Goal: Task Accomplishment & Management: Manage account settings

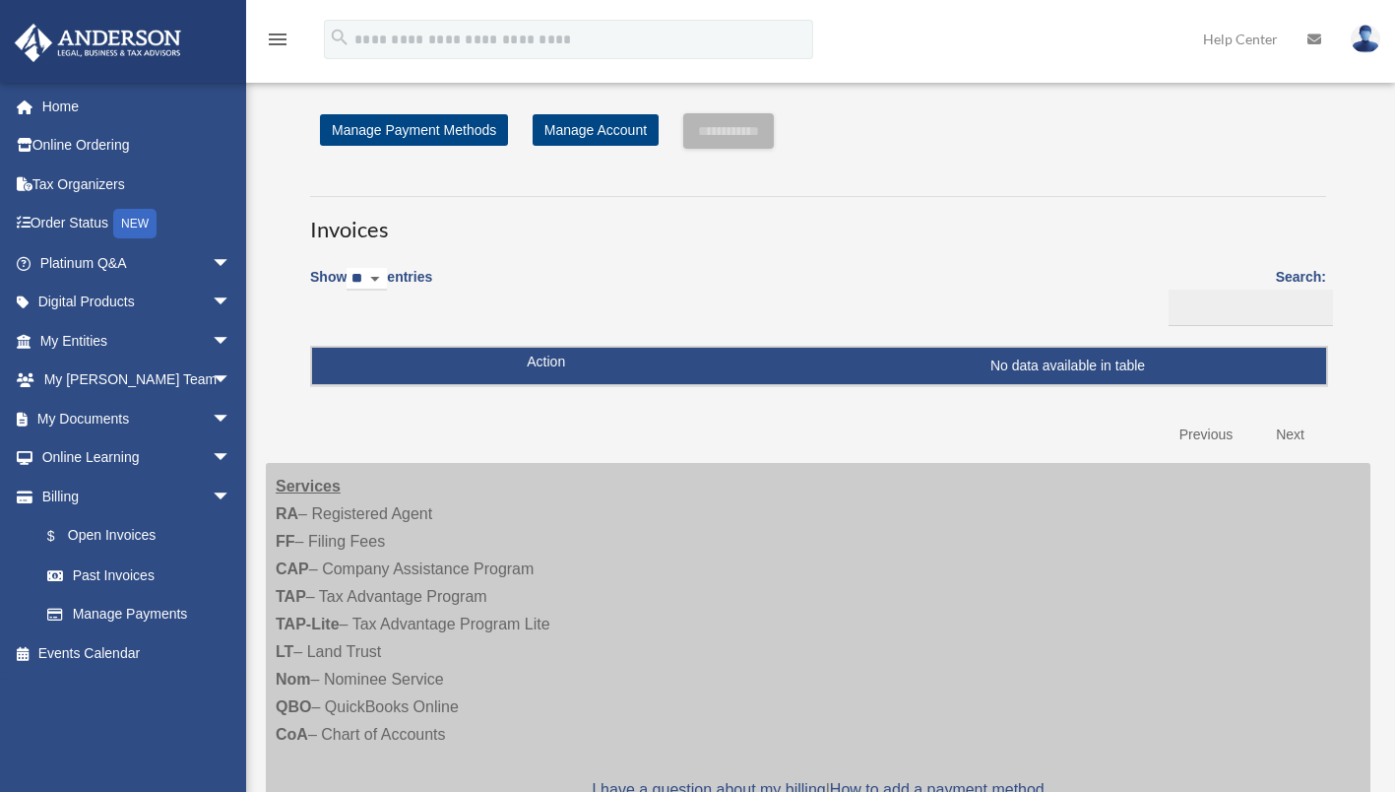
scroll to position [492, 0]
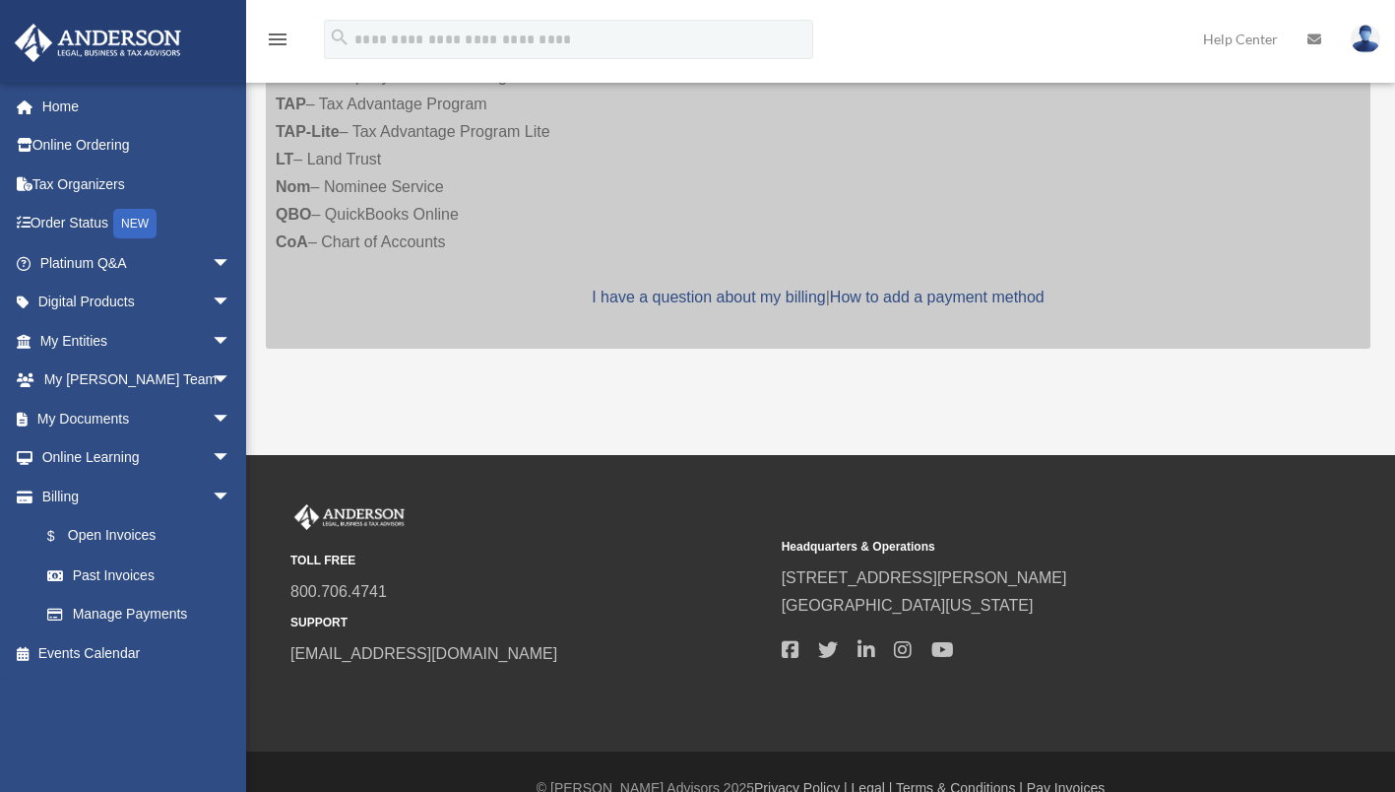
click at [84, 99] on link "Home" at bounding box center [137, 106] width 247 height 39
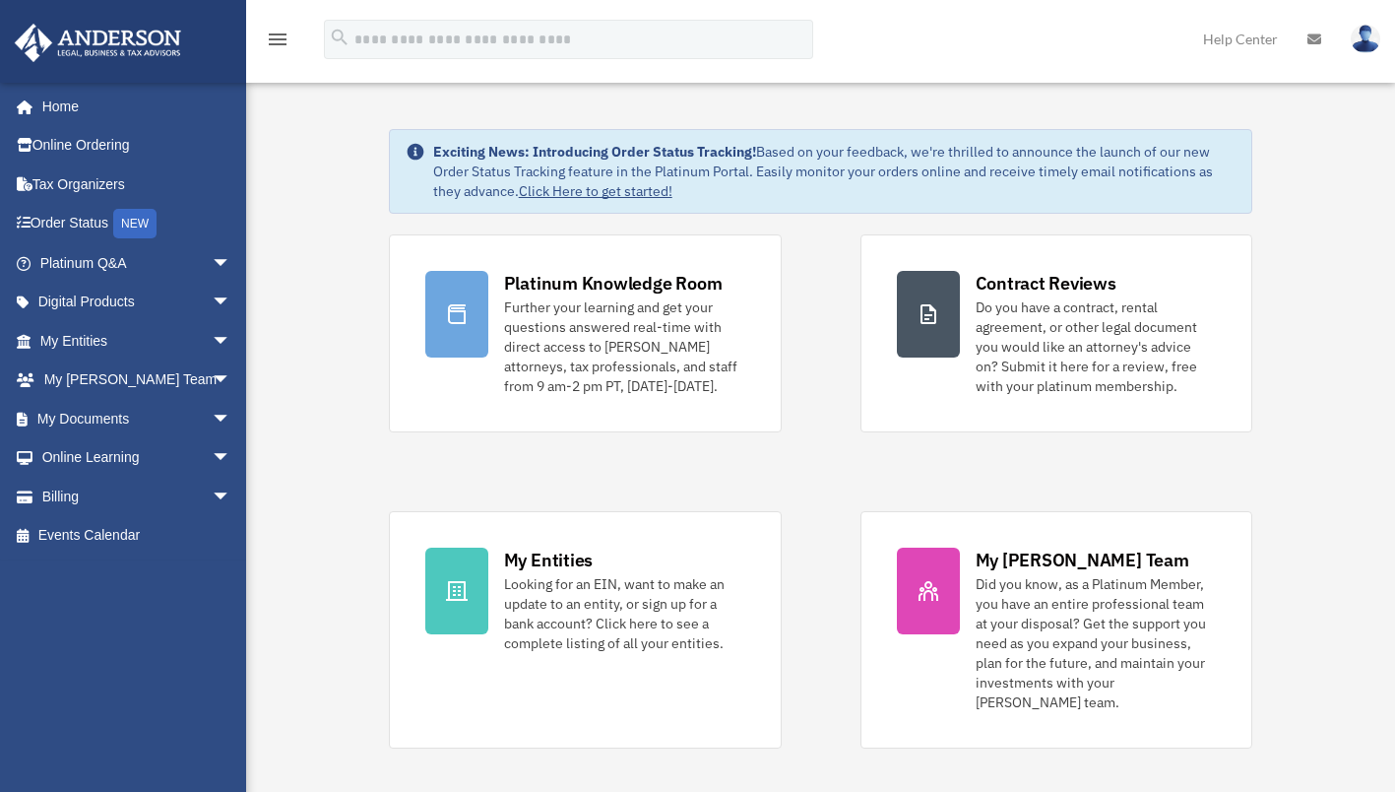
click at [87, 482] on link "Billing arrow_drop_down" at bounding box center [137, 496] width 247 height 39
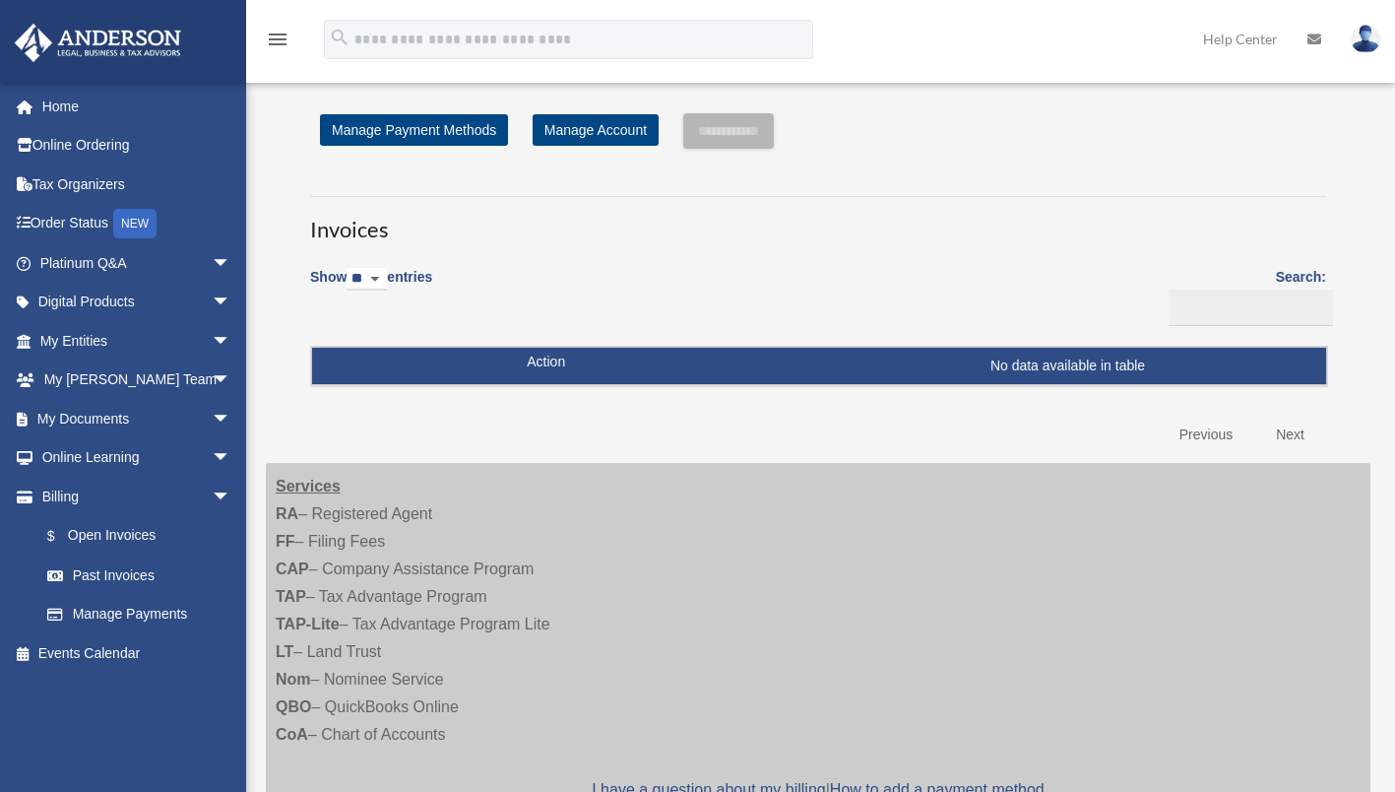
click at [1353, 39] on img at bounding box center [1366, 39] width 30 height 29
click at [1294, 98] on link "[EMAIL_ADDRESS][DOMAIN_NAME]" at bounding box center [1275, 101] width 212 height 58
click at [1294, 98] on div "**********" at bounding box center [818, 491] width 1105 height 802
click at [1359, 46] on img at bounding box center [1366, 39] width 30 height 29
click at [1360, 45] on img at bounding box center [1366, 39] width 30 height 29
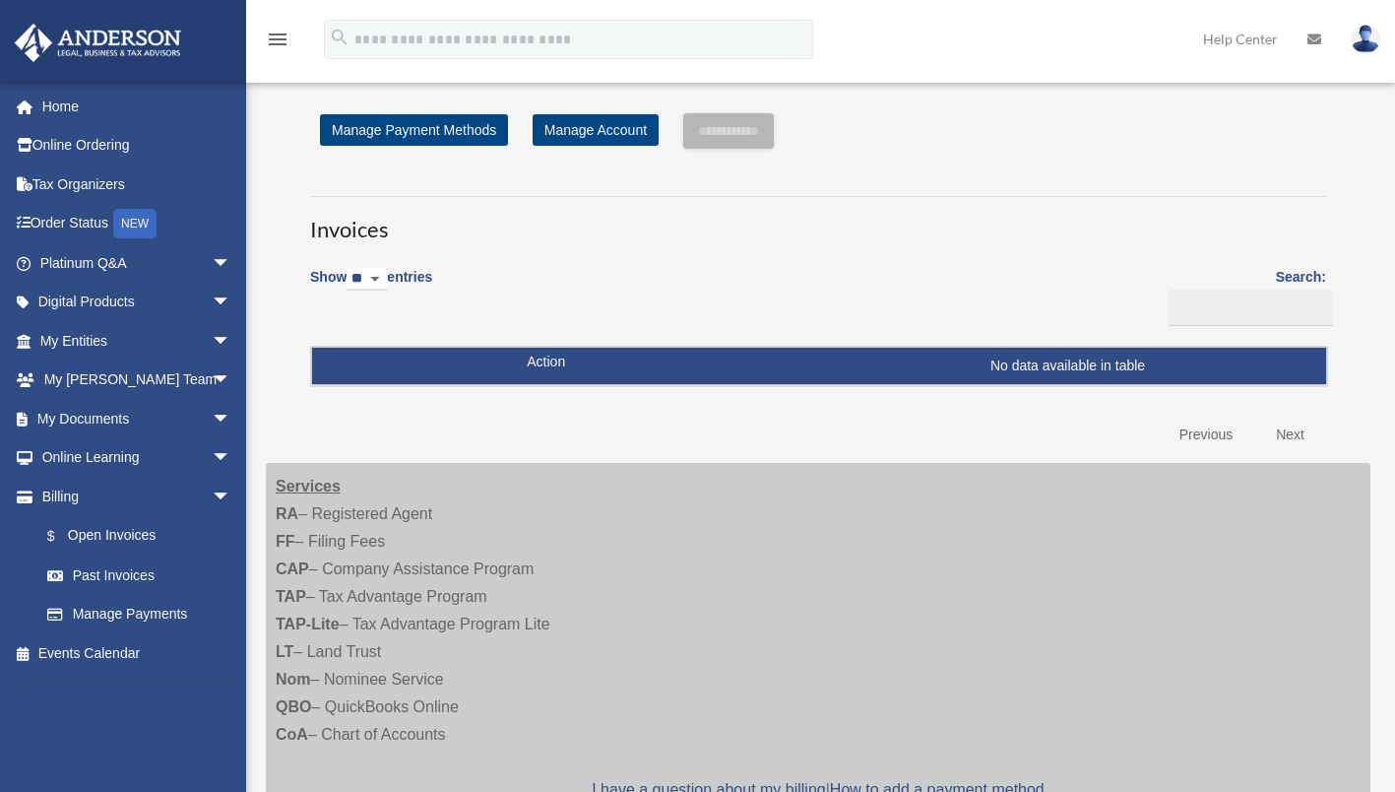
click at [1371, 34] on img at bounding box center [1366, 39] width 30 height 29
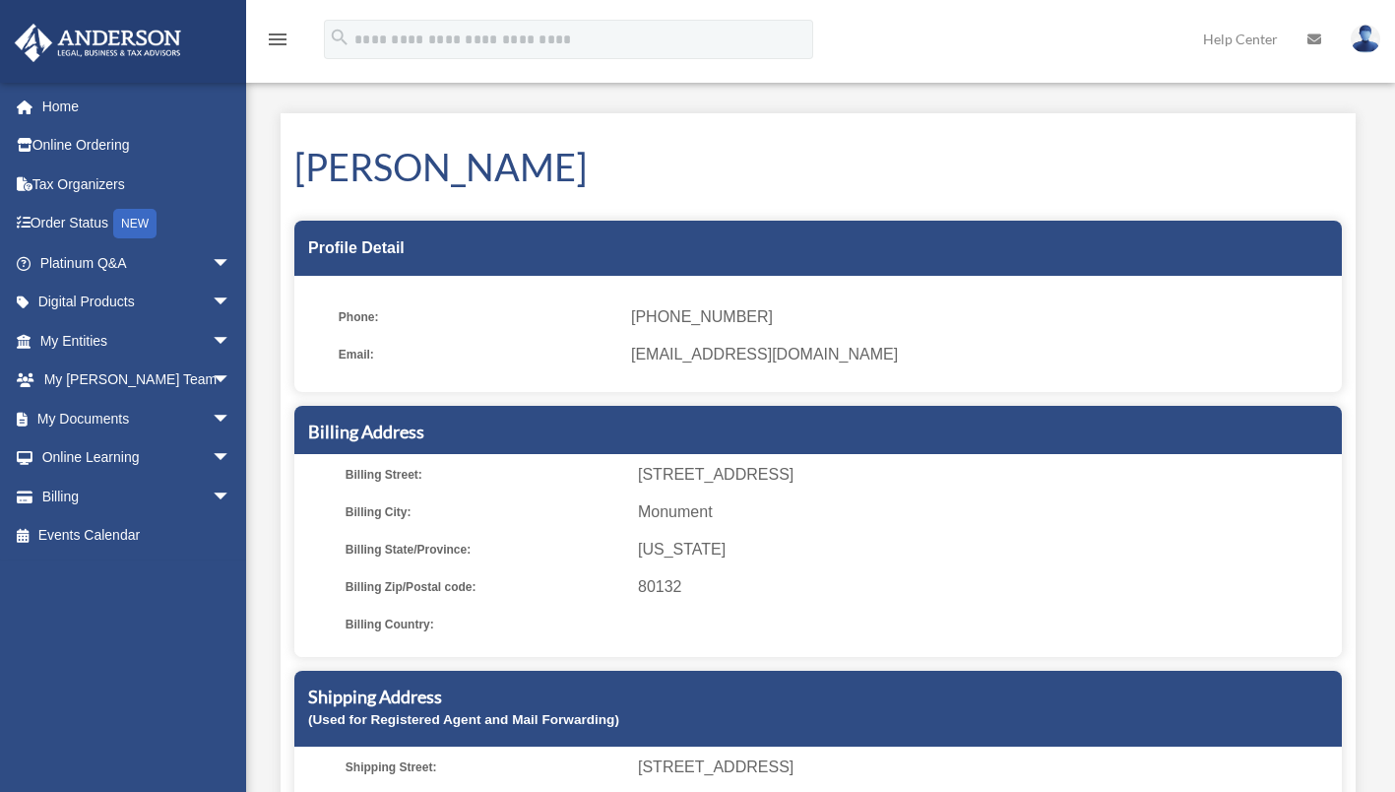
click at [1363, 40] on img at bounding box center [1366, 39] width 30 height 29
click at [1036, 180] on link "Logout" at bounding box center [1045, 172] width 197 height 40
